Goal: Obtain resource: Download file/media

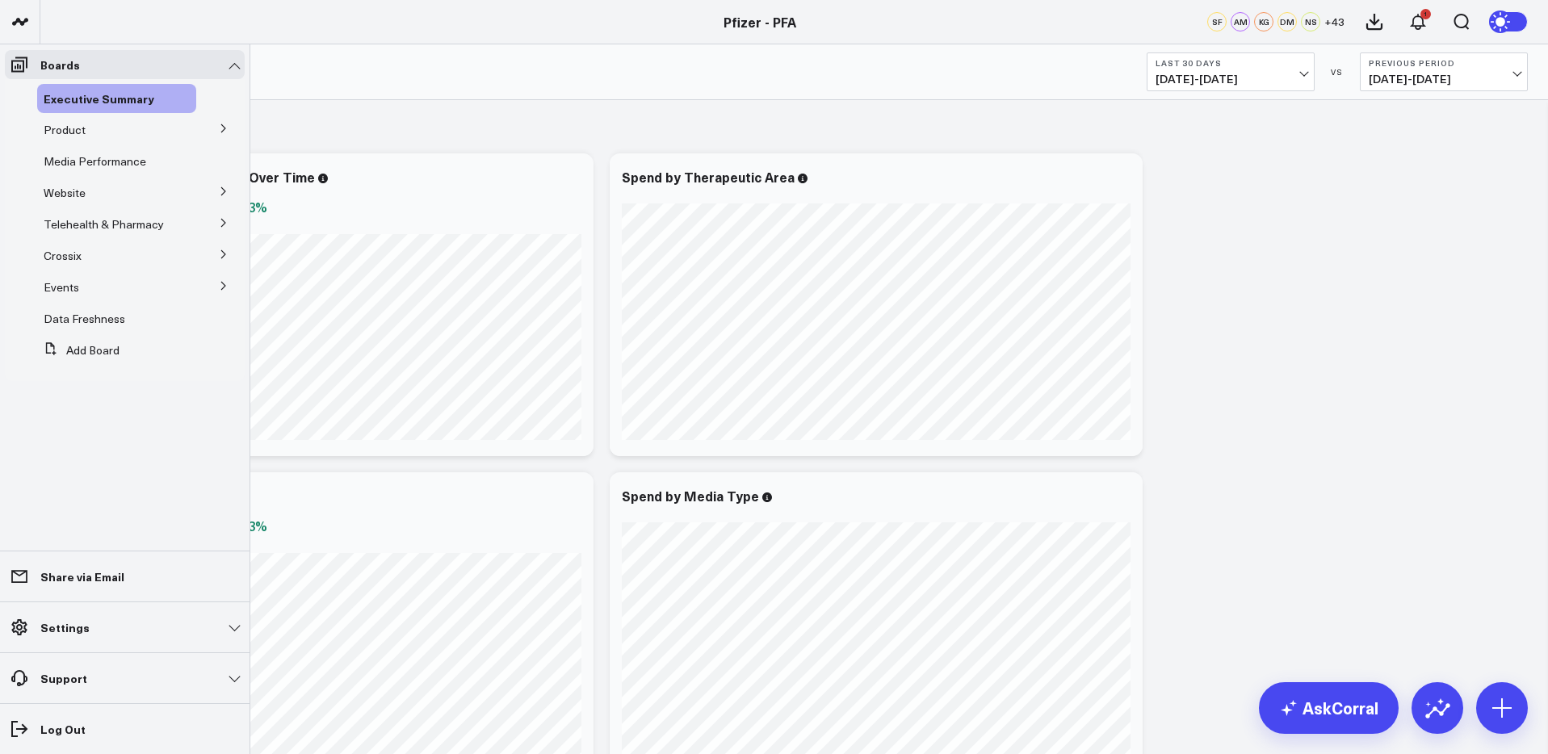
click at [225, 126] on icon at bounding box center [224, 129] width 10 height 10
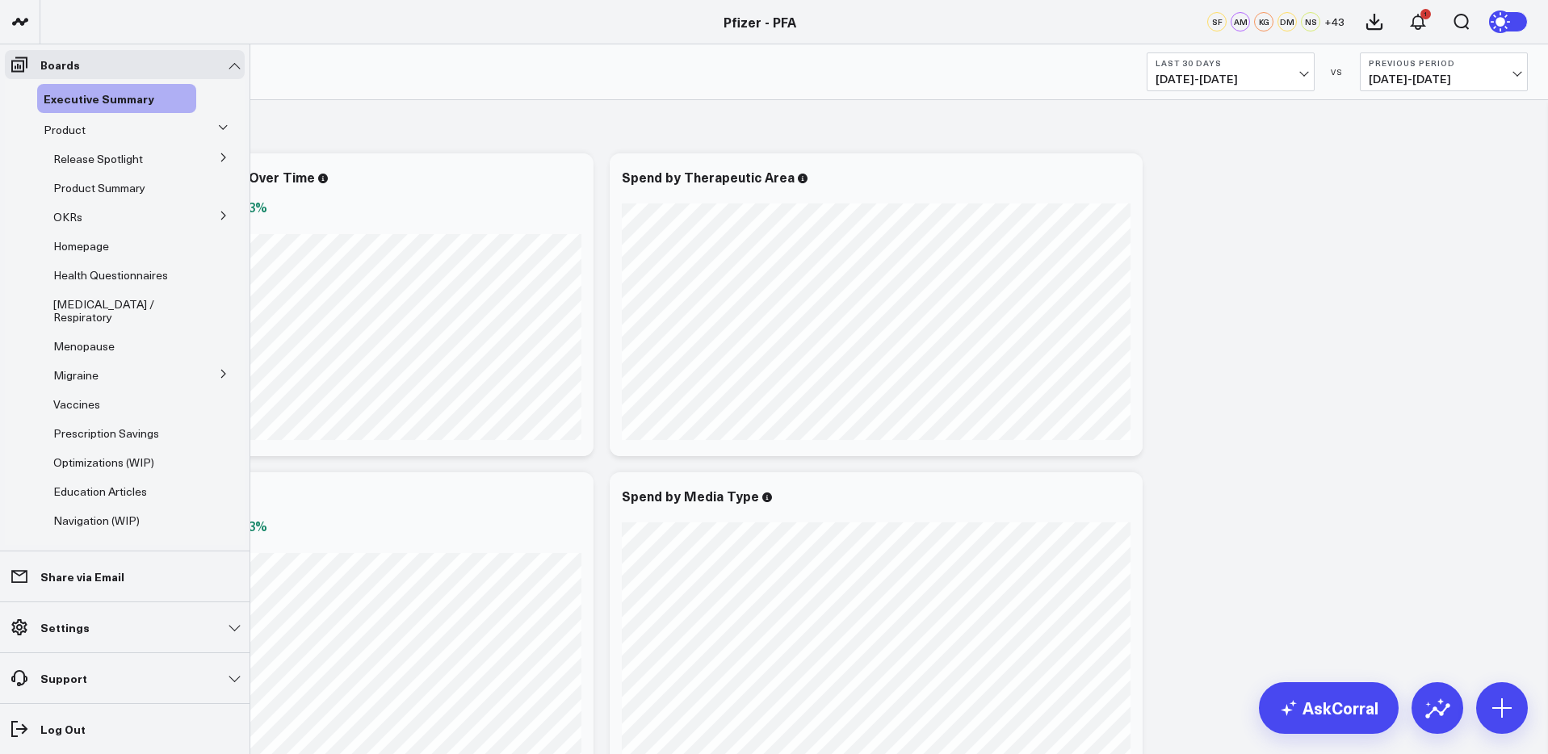
drag, startPoint x: 210, startPoint y: 157, endPoint x: 202, endPoint y: 157, distance: 8.1
click at [219, 157] on icon at bounding box center [224, 158] width 10 height 10
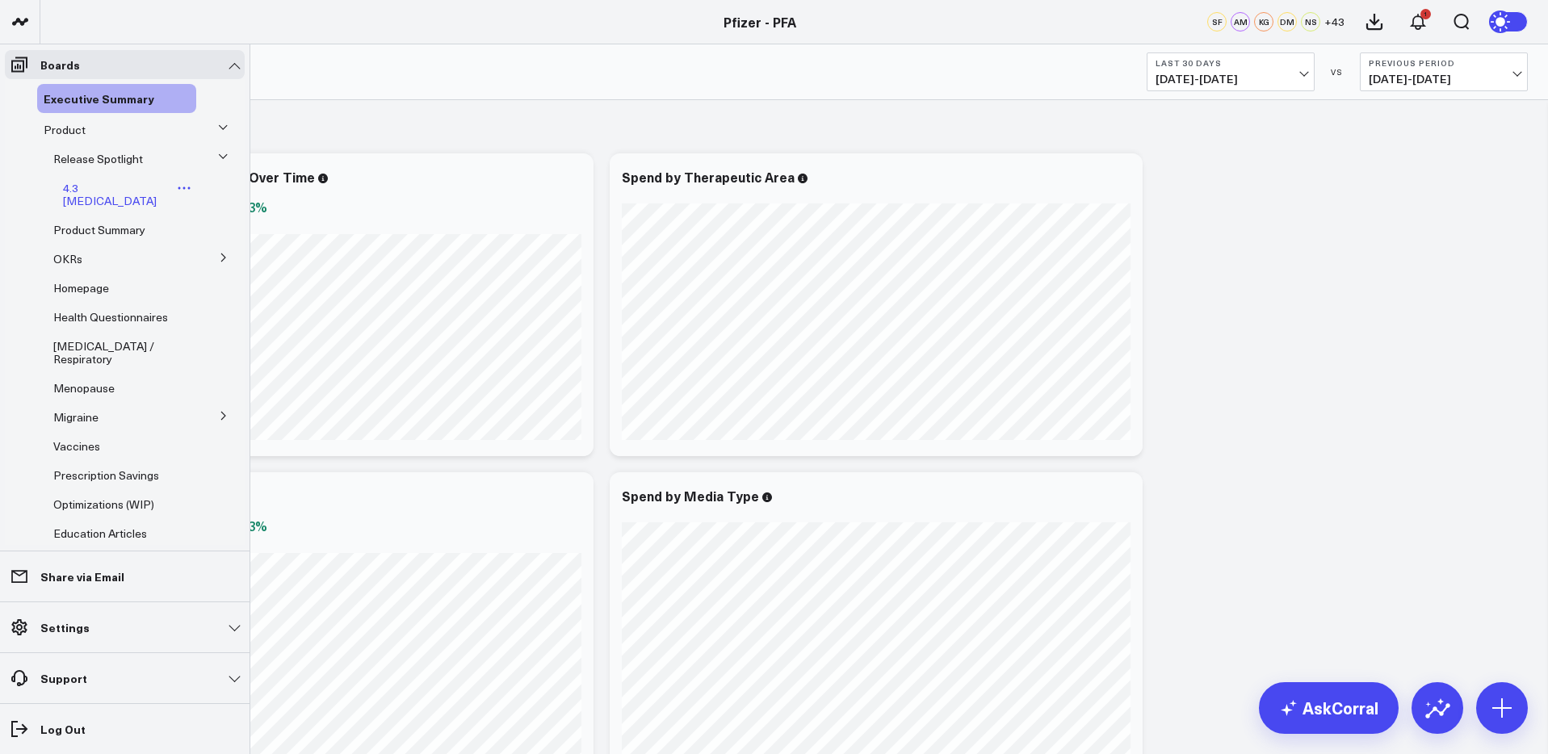
click at [95, 183] on span "4.3 [MEDICAL_DATA]" at bounding box center [110, 194] width 94 height 28
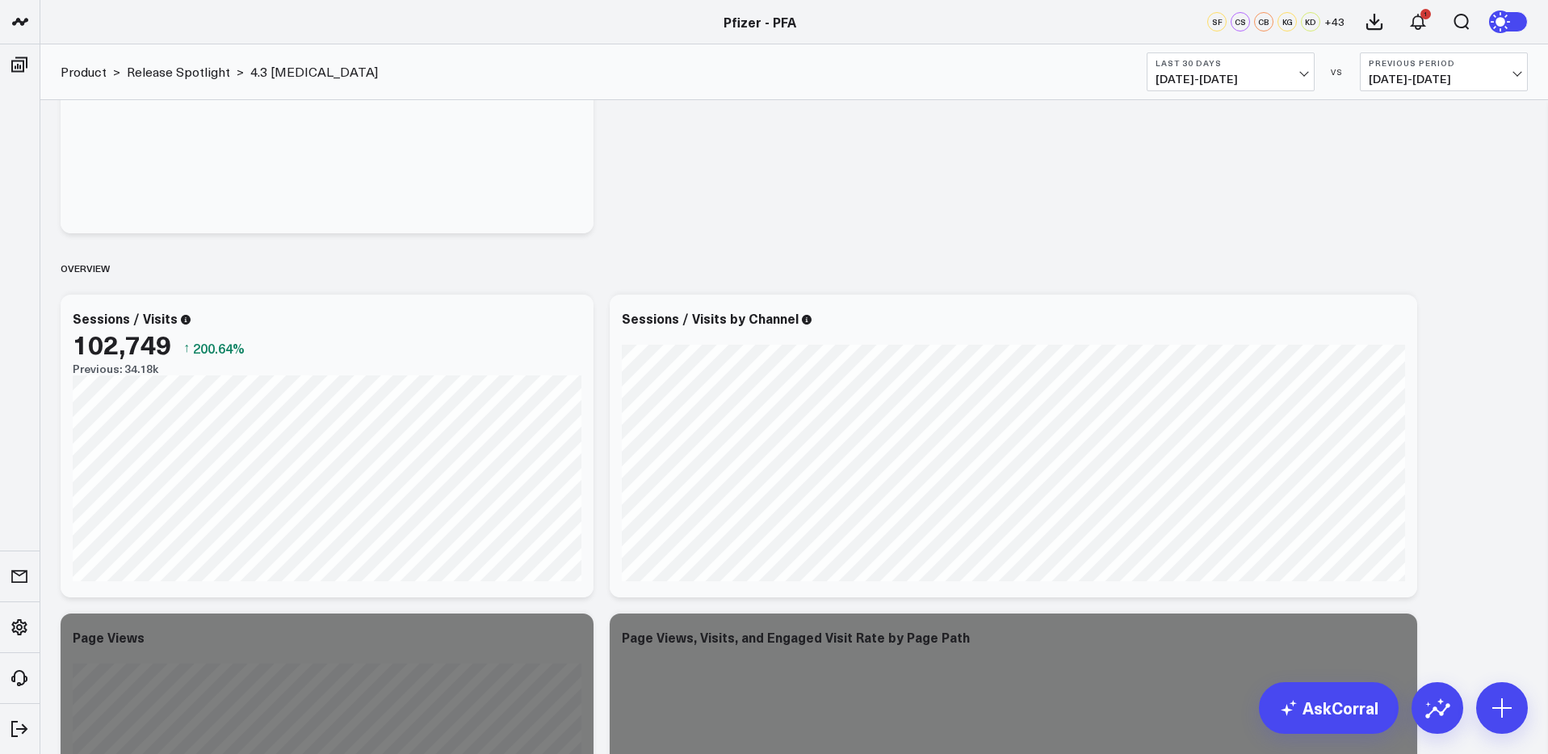
scroll to position [256, 0]
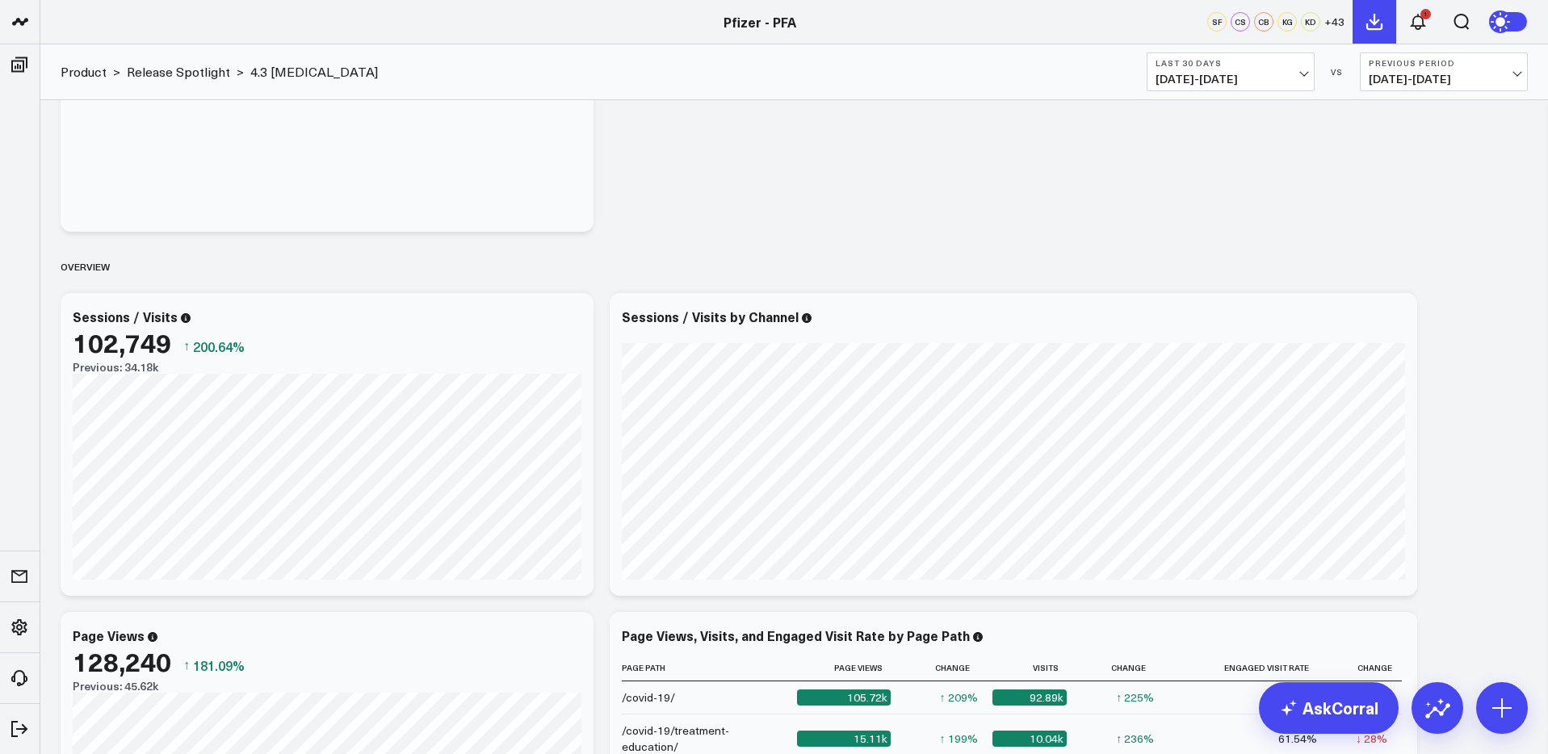
click at [1375, 27] on icon at bounding box center [1374, 21] width 19 height 19
click at [1247, 75] on span "07/14/25 - 08/12/25" at bounding box center [1231, 79] width 150 height 13
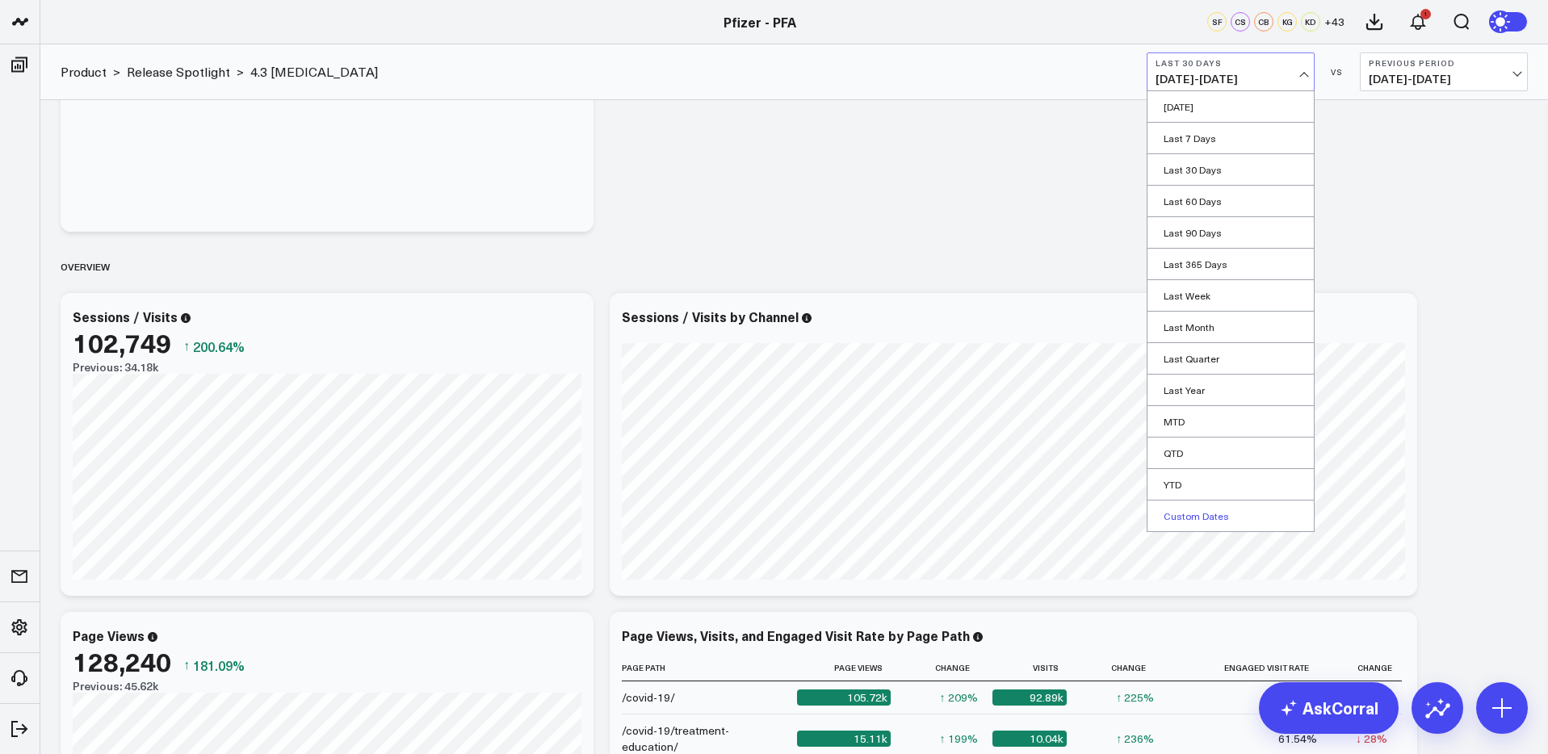
click at [1183, 517] on link "Custom Dates" at bounding box center [1231, 516] width 166 height 31
select select "7"
select select "2025"
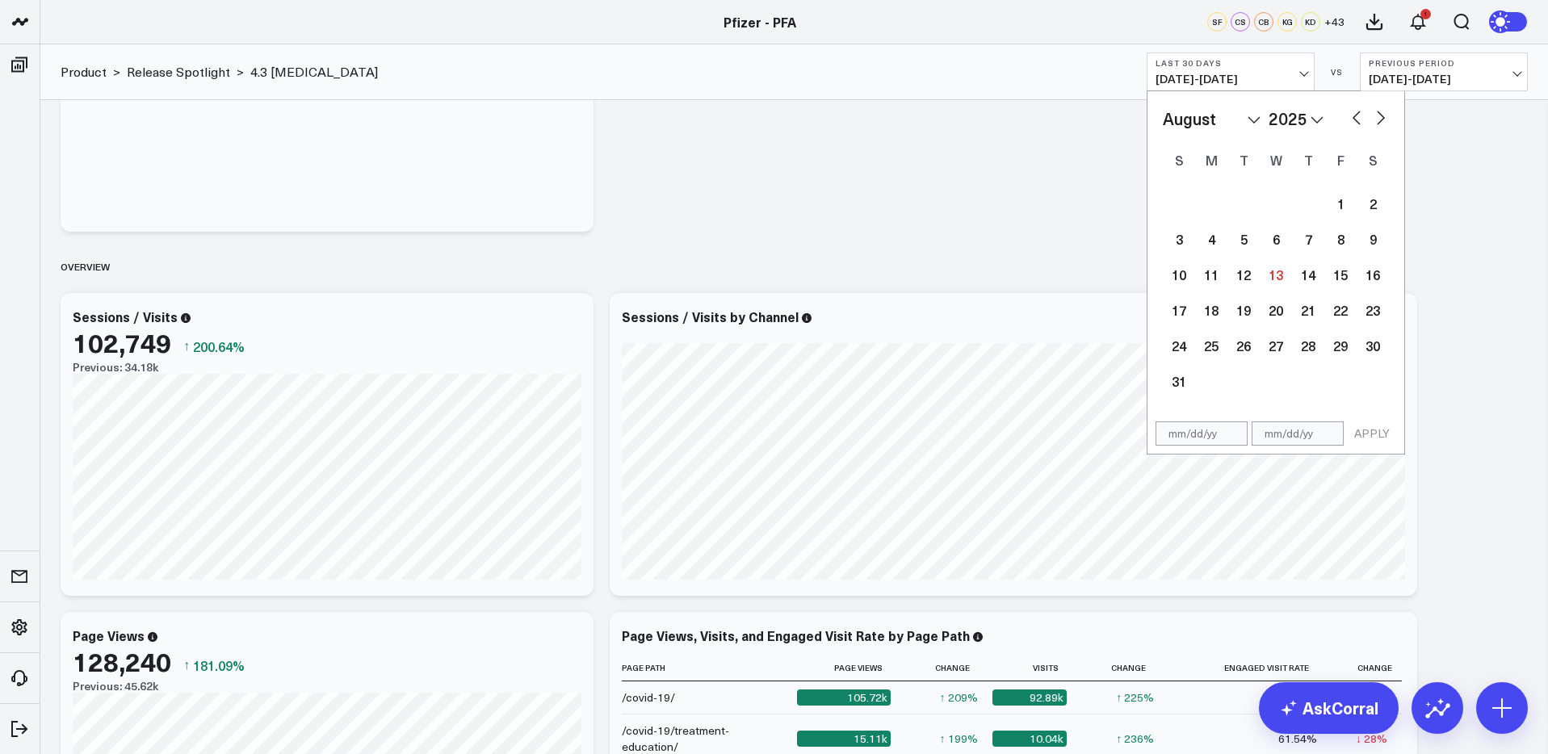
click at [1349, 120] on button "button" at bounding box center [1357, 116] width 16 height 19
select select "6"
select select "2025"
click at [1385, 119] on button "button" at bounding box center [1381, 116] width 16 height 19
select select "7"
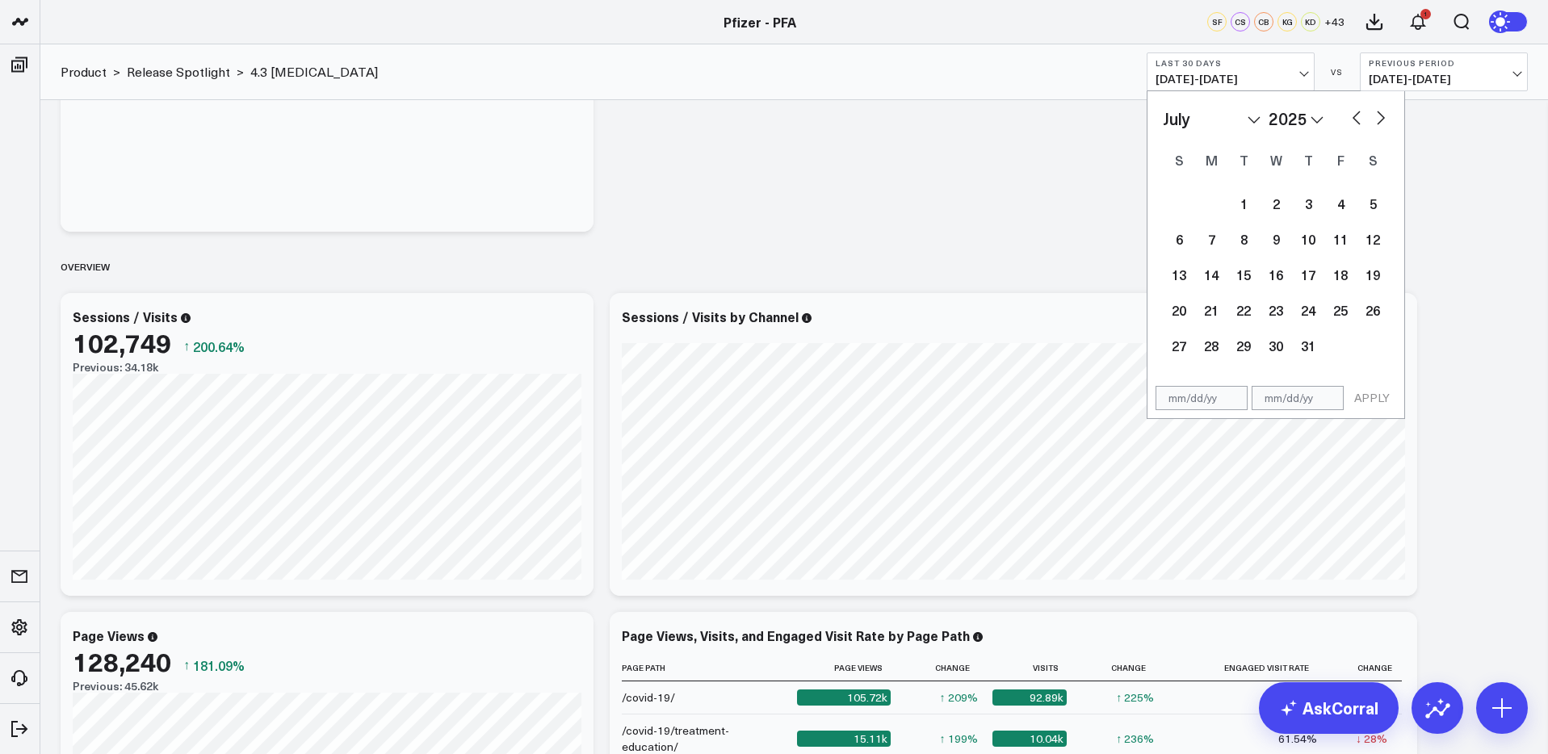
select select "2025"
click at [1366, 119] on div "January February March April May June July August September October November De…" at bounding box center [1276, 119] width 226 height 24
click at [1349, 115] on button "button" at bounding box center [1357, 116] width 16 height 19
select select "6"
select select "2025"
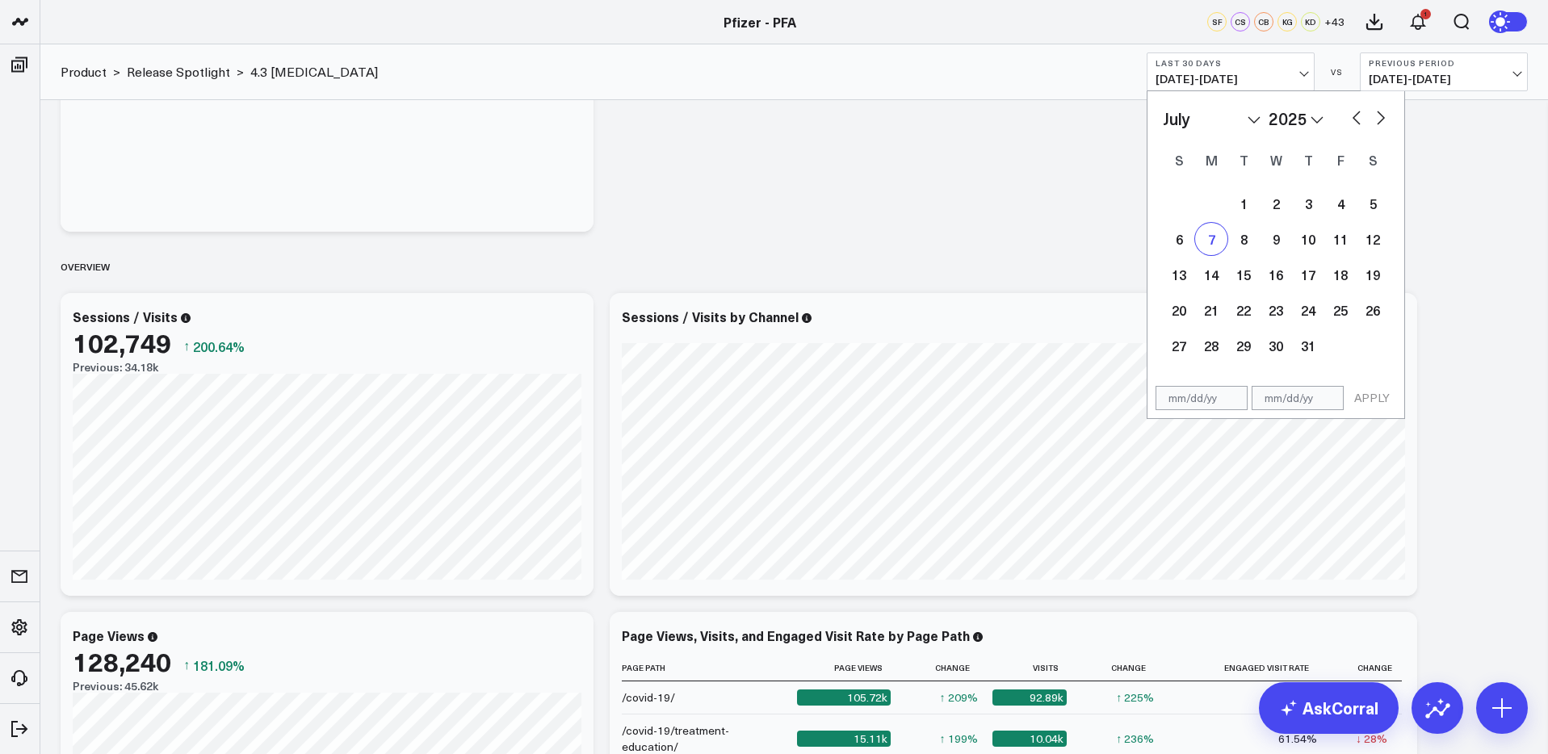
click at [1215, 238] on div "7" at bounding box center [1211, 239] width 32 height 32
type input "07/07/25"
select select "6"
select select "2025"
click at [1385, 115] on button "button" at bounding box center [1381, 116] width 16 height 19
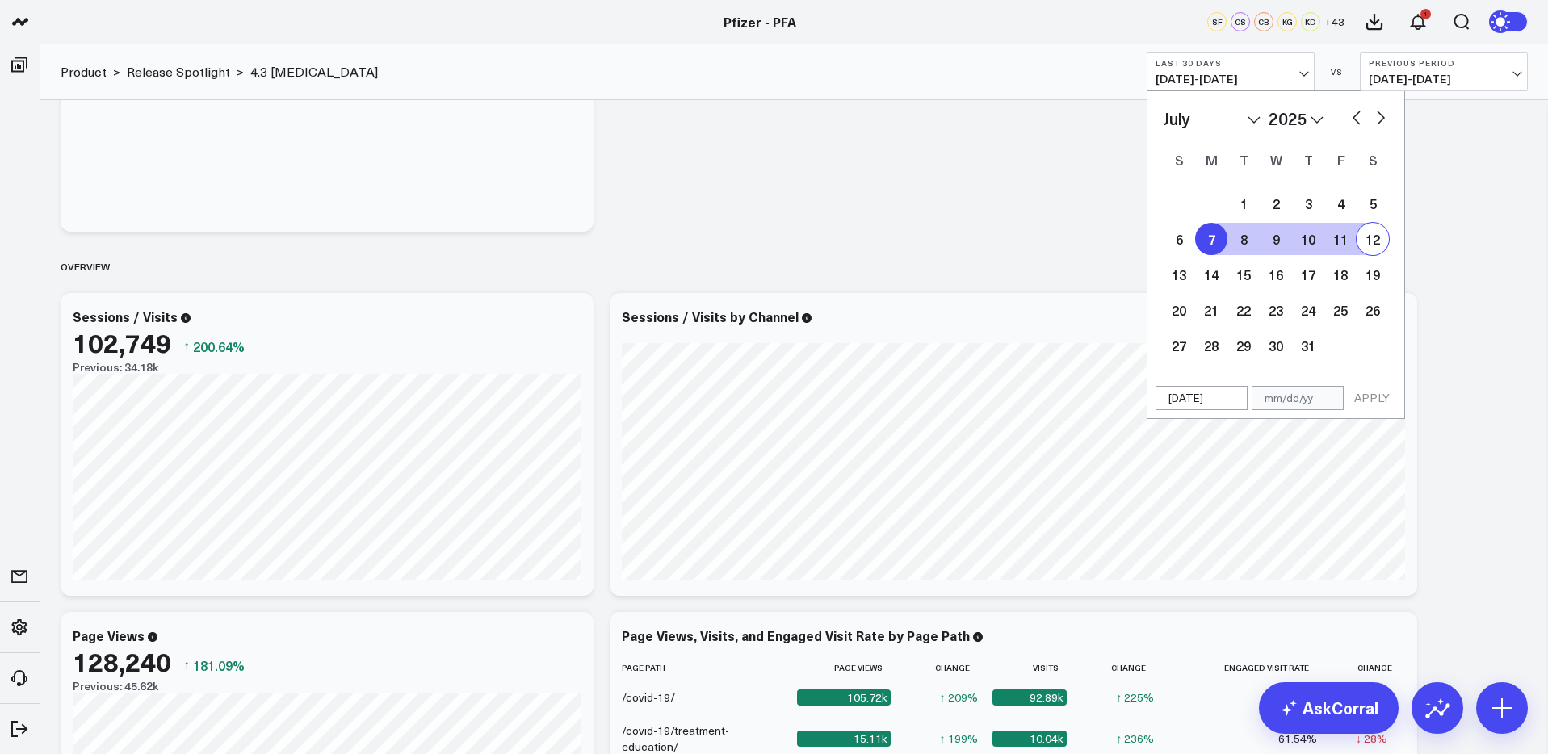
select select "7"
select select "2025"
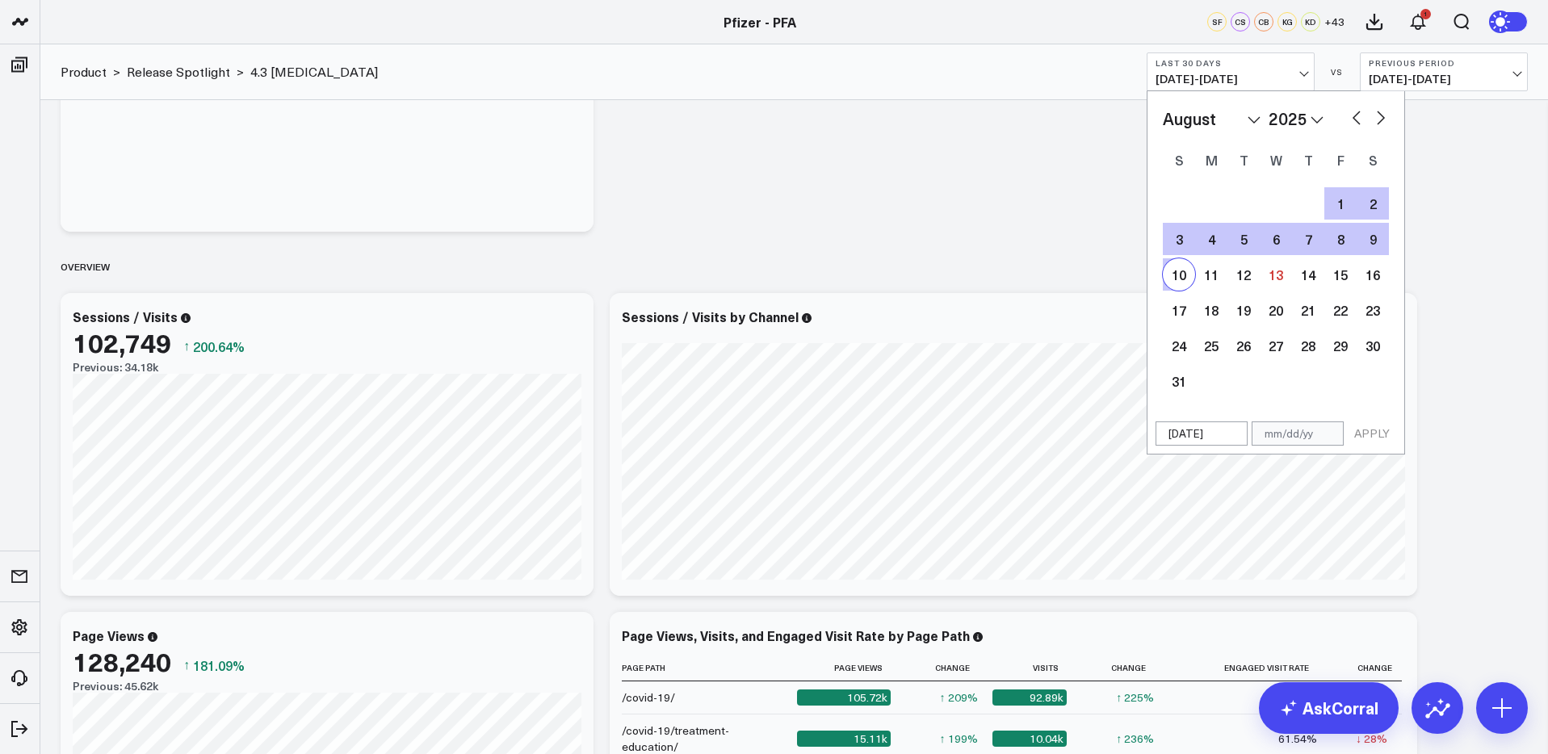
click at [1187, 274] on div "10" at bounding box center [1179, 274] width 32 height 32
type input "08/10/25"
select select "7"
select select "2025"
click at [1289, 434] on input "08/10/25" at bounding box center [1298, 434] width 92 height 24
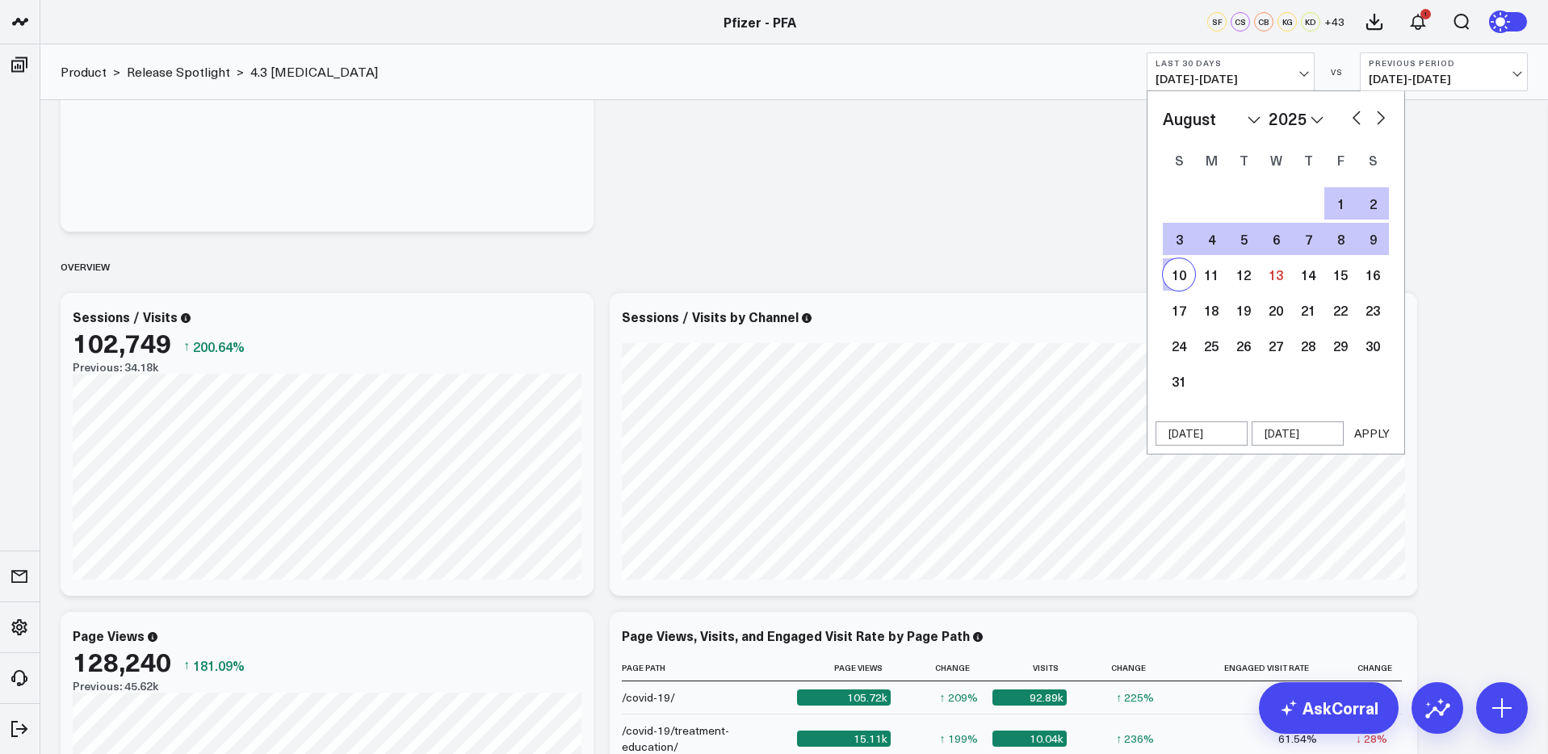
select select "7"
select select "2025"
click at [1289, 434] on input "08/10/25" at bounding box center [1298, 434] width 92 height 24
select select "7"
select select "2025"
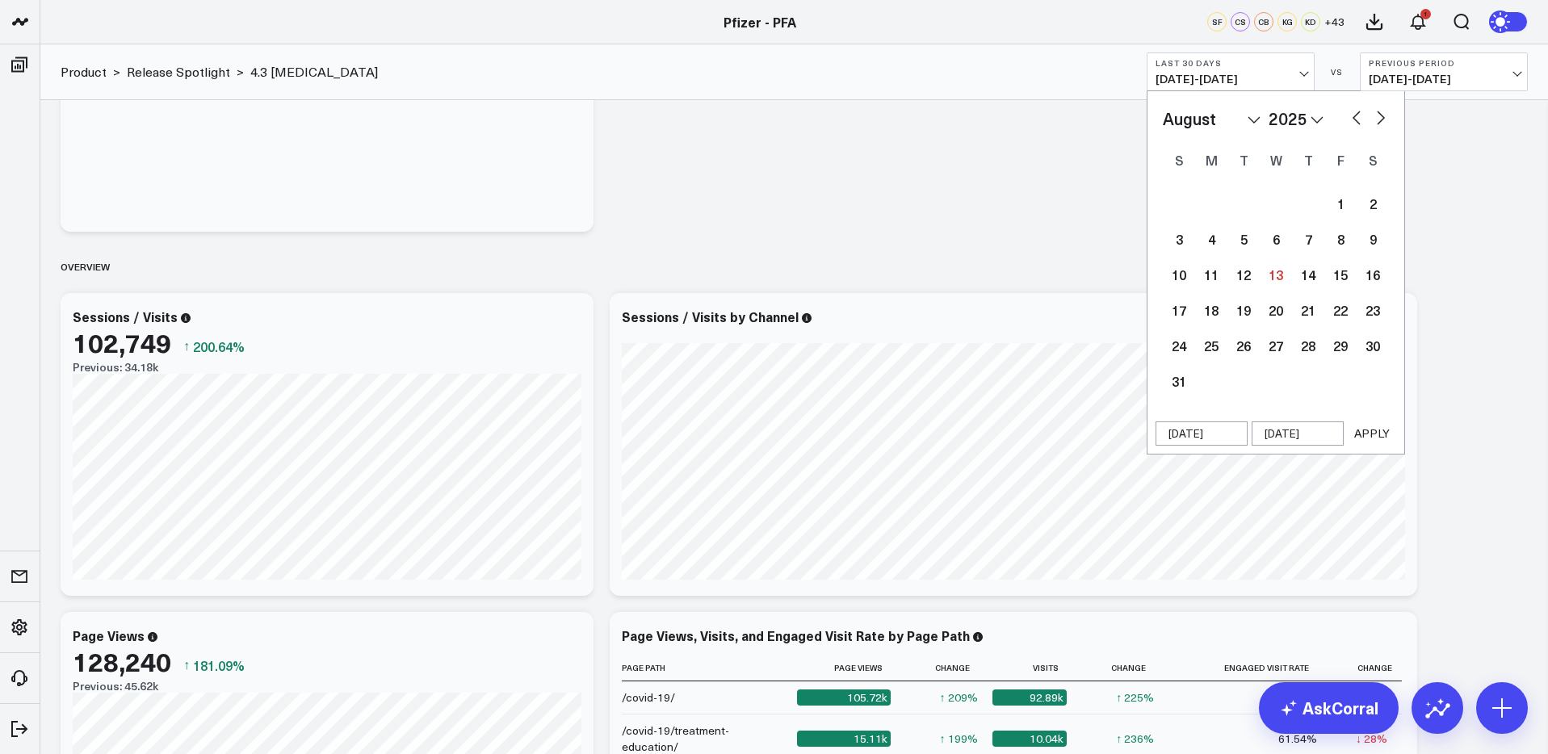
type input "08/0/25"
select select "6"
select select "2025"
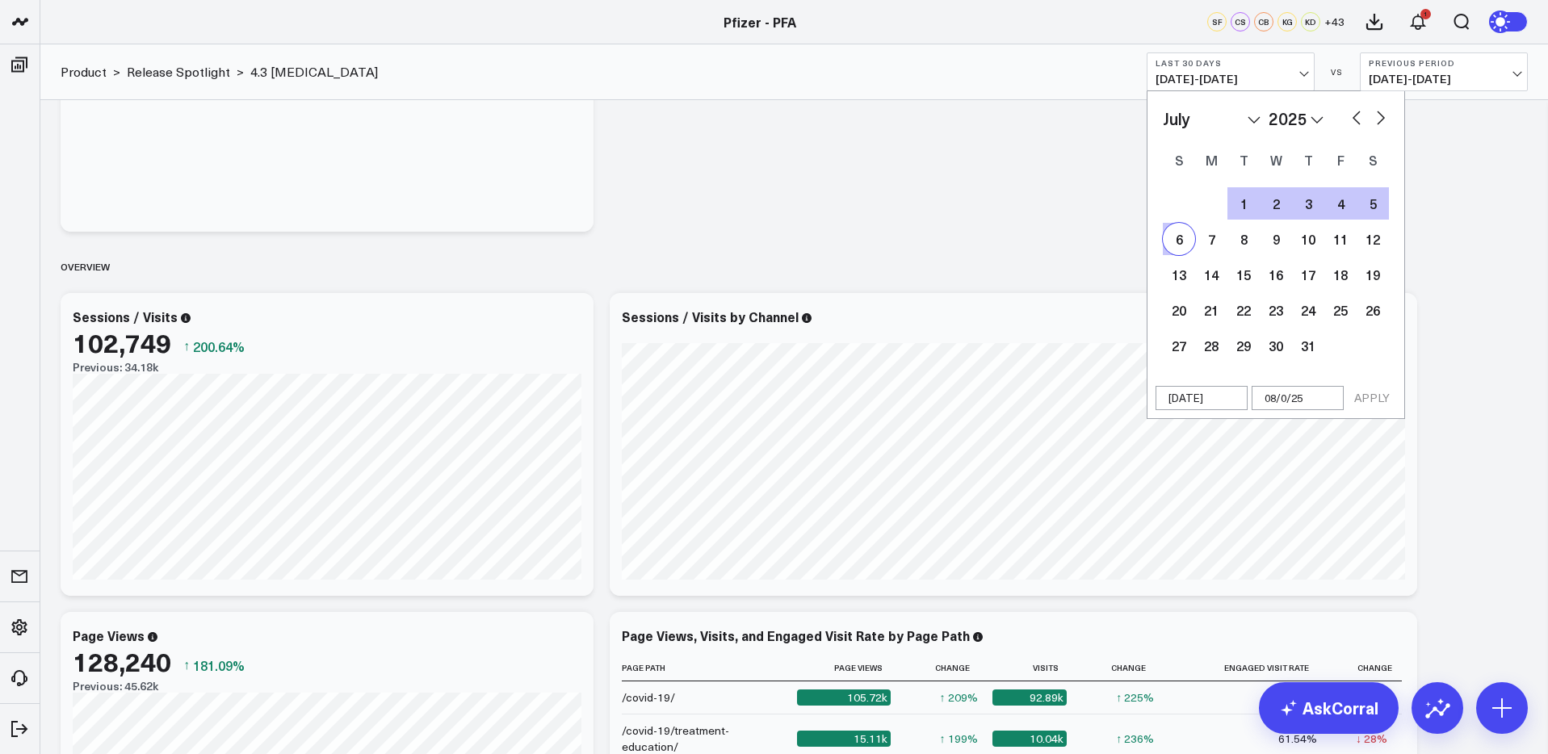
type input "08/04/25"
select select "6"
select select "2025"
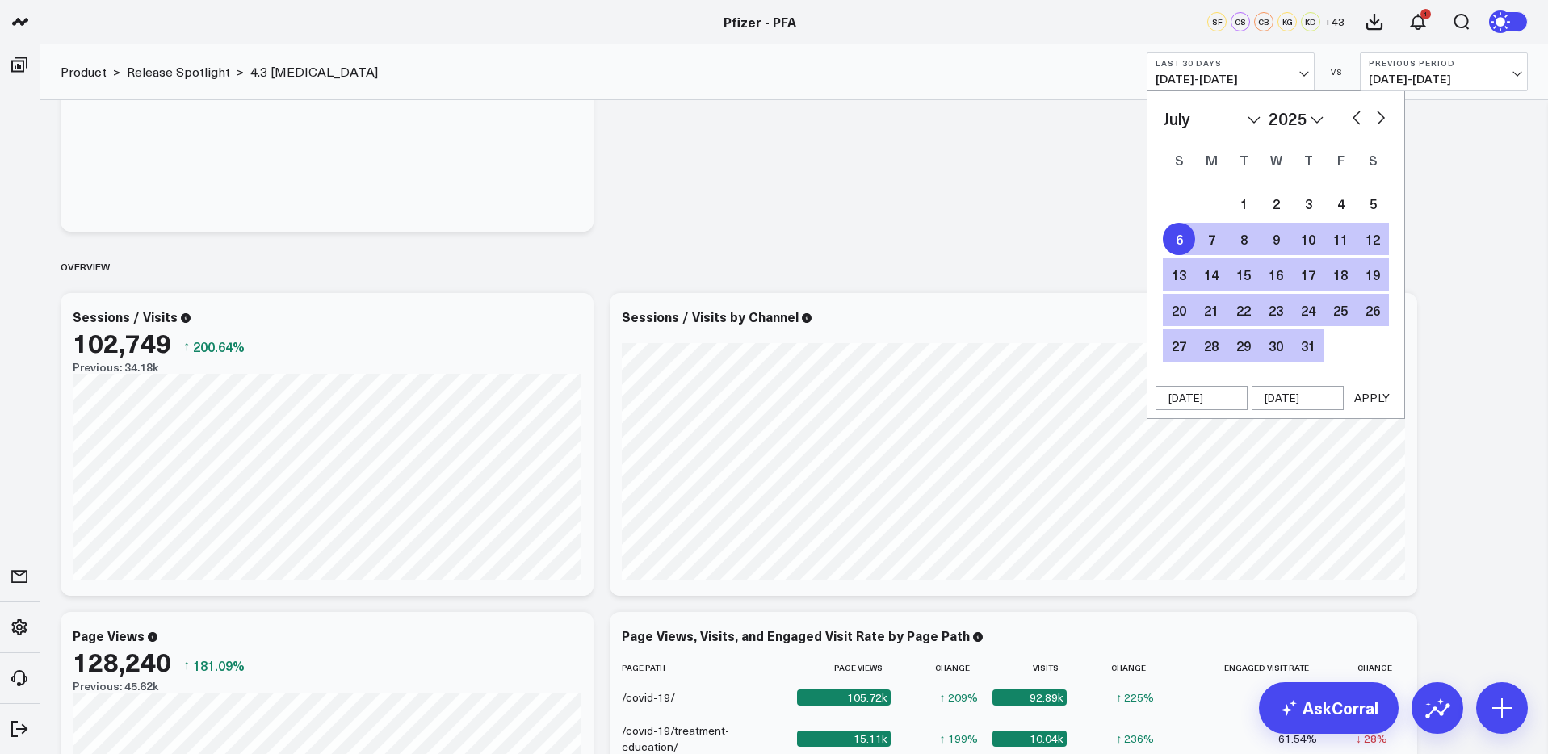
type input "08/04/25"
click at [1362, 400] on button "APPLY" at bounding box center [1372, 398] width 48 height 24
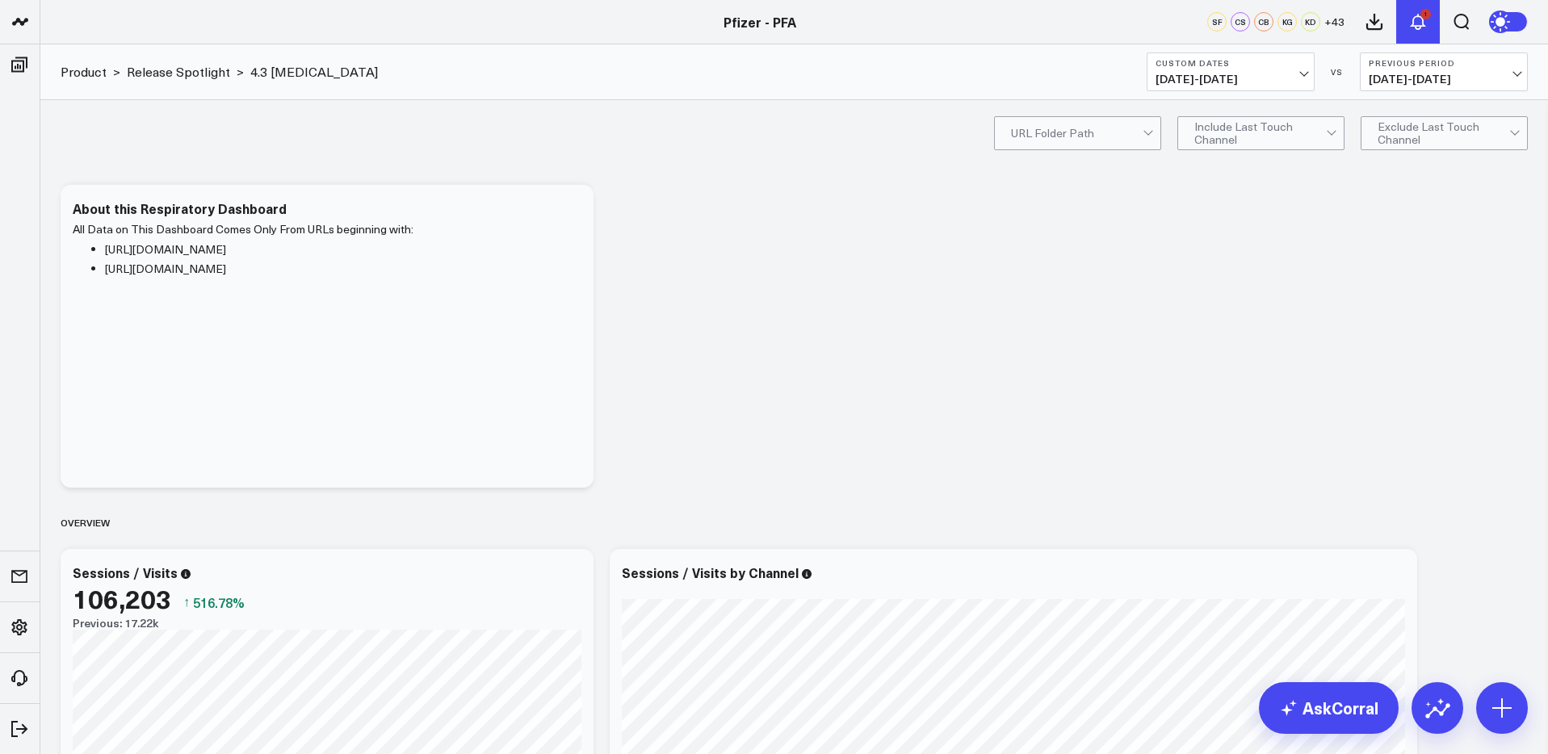
click at [1419, 17] on use at bounding box center [1418, 22] width 13 height 15
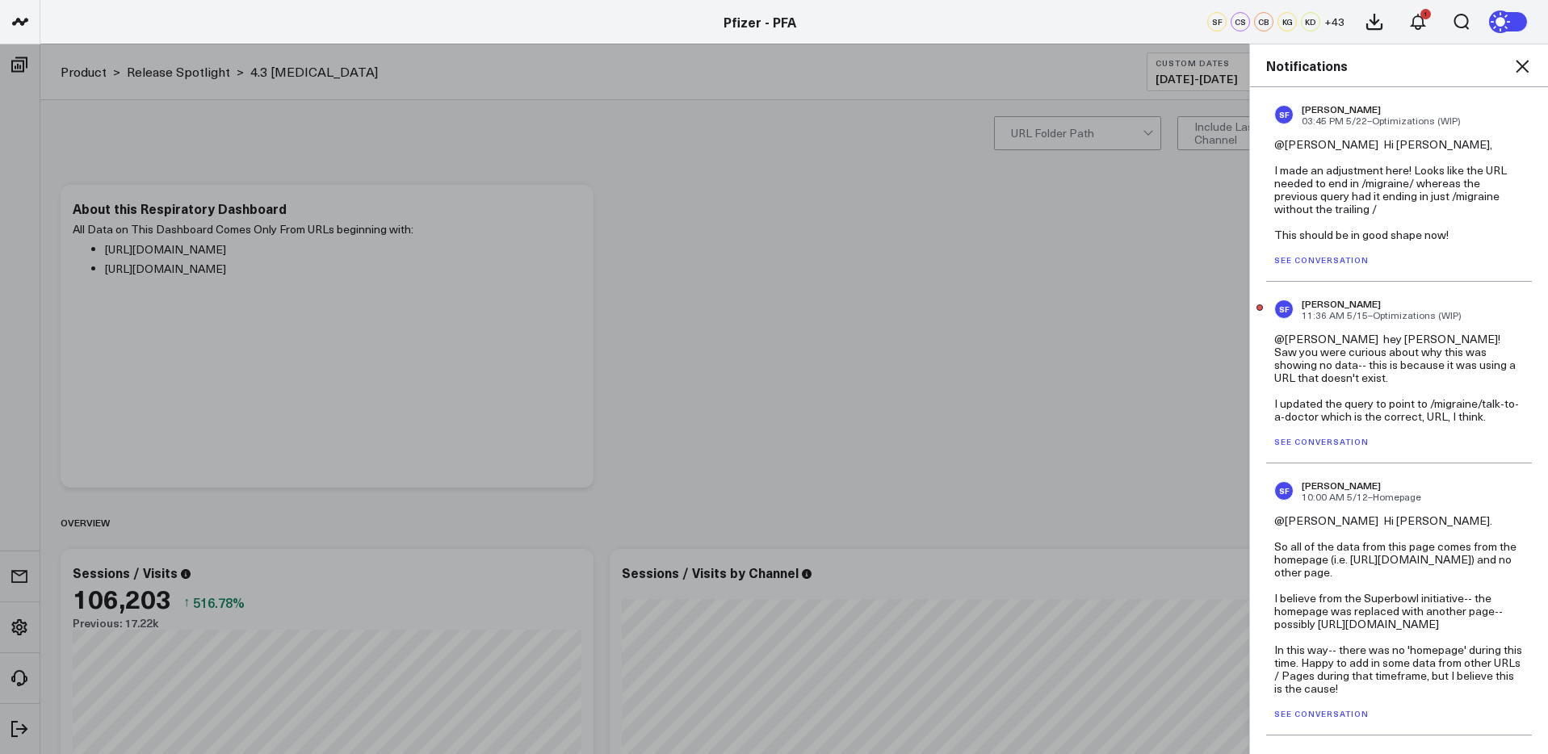
click at [1520, 69] on use at bounding box center [1522, 66] width 13 height 13
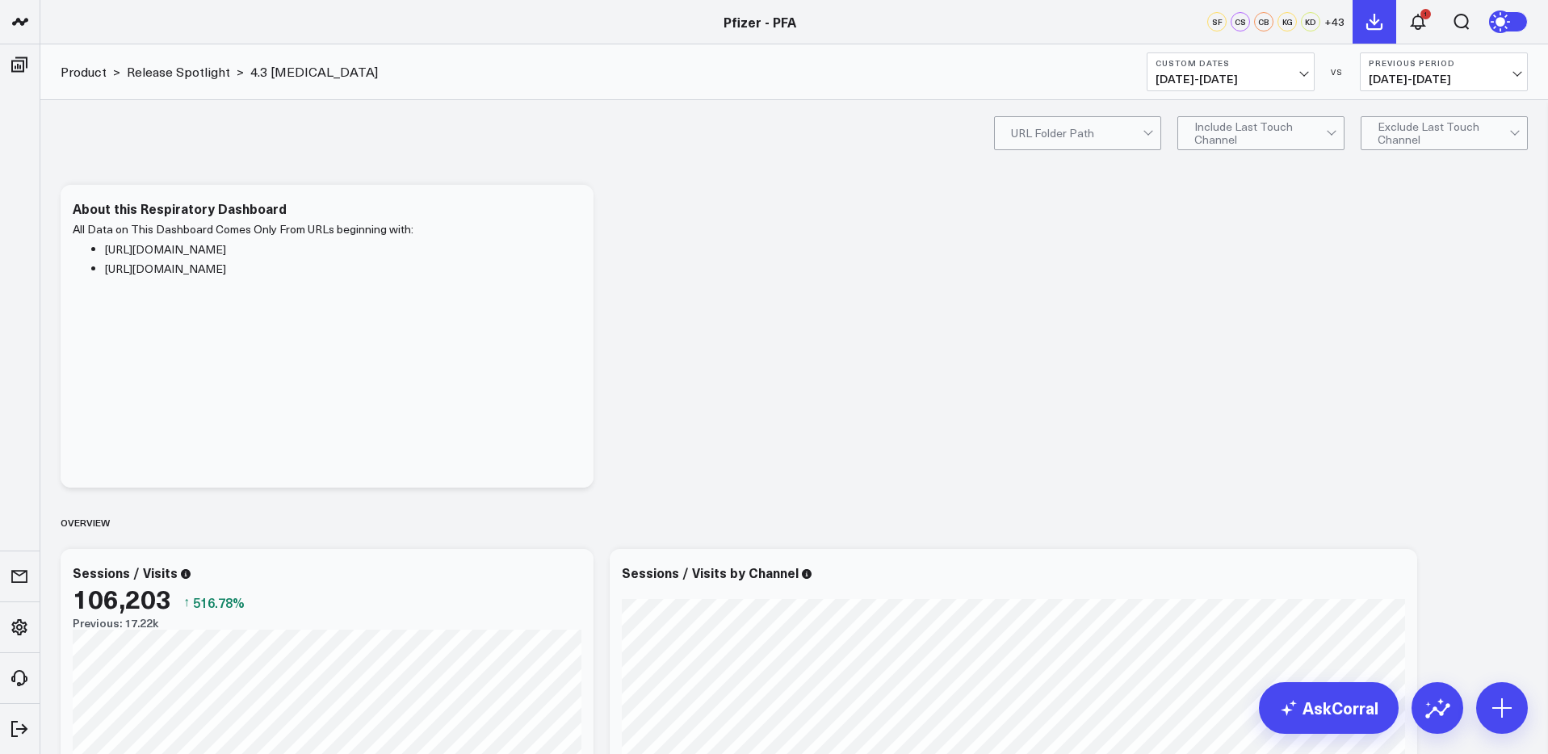
click at [1370, 26] on icon at bounding box center [1374, 21] width 19 height 19
